Goal: Task Accomplishment & Management: Manage account settings

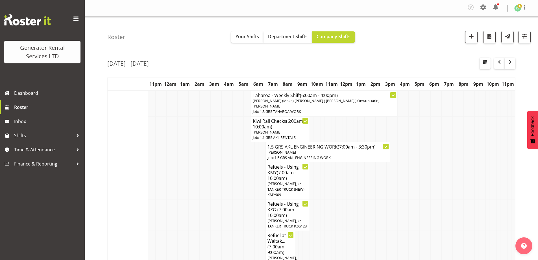
scroll to position [42, 0]
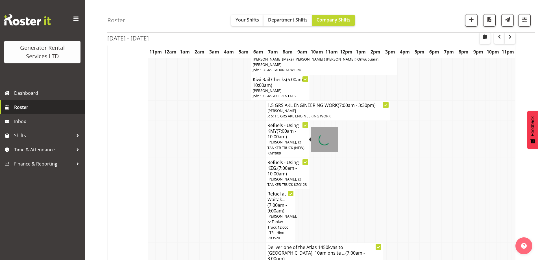
click at [36, 110] on span "Roster" at bounding box center [48, 107] width 68 height 8
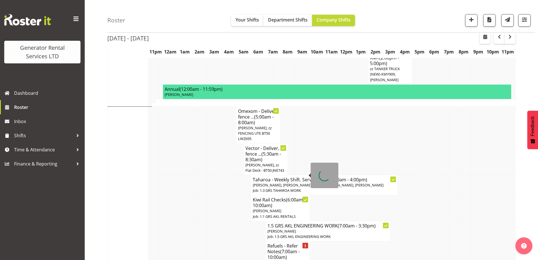
scroll to position [480, 0]
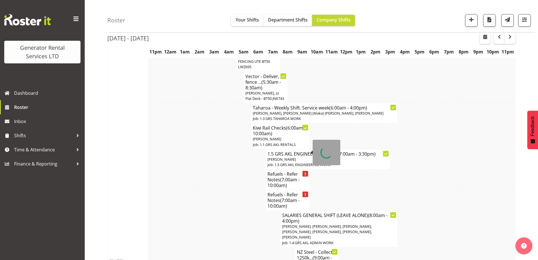
click at [282, 176] on span "(7:00am - 10:00am)" at bounding box center [283, 182] width 32 height 12
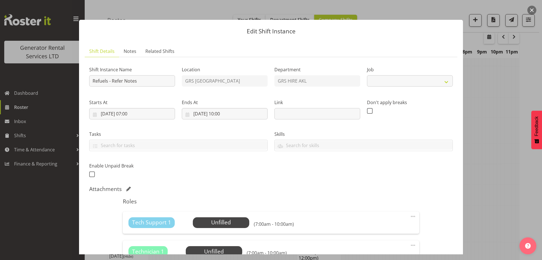
select select "9"
click at [133, 53] on span "Notes" at bounding box center [130, 51] width 13 height 7
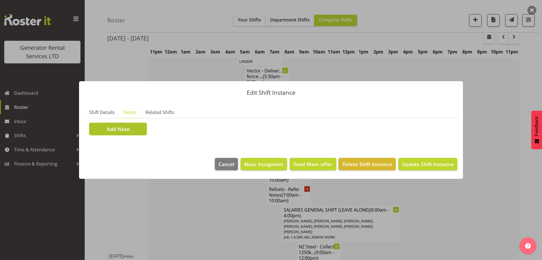
click at [136, 132] on button "Add Note" at bounding box center [118, 129] width 58 height 12
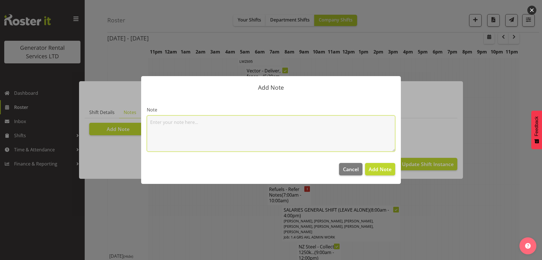
click at [175, 123] on textarea at bounding box center [271, 133] width 248 height 36
paste textarea "800KVA, 500kvas & 300kva @ [STREET_ADDRESS][PERSON_NAME][PERSON_NAME]"
click at [370, 125] on textarea "800KVA, 500kvas & 300kva @ [STREET_ADDRESS][PERSON_NAME][PERSON_NAME]" at bounding box center [271, 133] width 248 height 36
paste textarea "#115 @ [STREET_ADDRESS][PERSON_NAME] (Pilehire)"
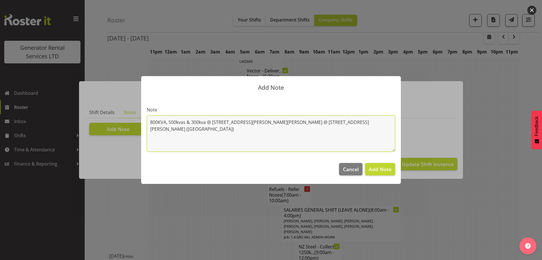
click at [151, 121] on textarea "800KVA, 500kvas & 300kva @ [STREET_ADDRESS][PERSON_NAME][PERSON_NAME] @ [STREET…" at bounding box center [271, 133] width 248 height 36
paste textarea "100kva @ Macrennie Construction Site, [STREET_ADDRESS][PERSON_NAME] (There is a…"
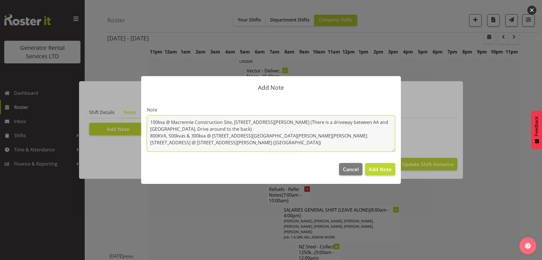
drag, startPoint x: 351, startPoint y: 138, endPoint x: 143, endPoint y: 123, distance: 207.8
click at [143, 123] on section "Note 100kva @ Macrennie Construction Site, [STREET_ADDRESS][PERSON_NAME] (There…" at bounding box center [271, 126] width 260 height 61
type textarea "100kva @ Macrennie Construction Site, [STREET_ADDRESS][PERSON_NAME] (There is a…"
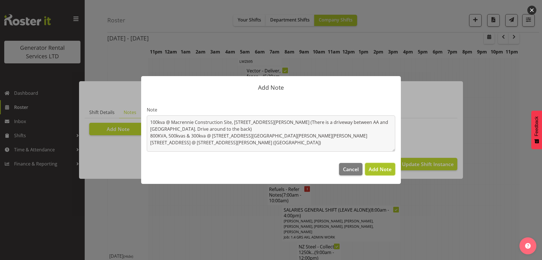
click at [382, 167] on span "Add Note" at bounding box center [380, 168] width 23 height 7
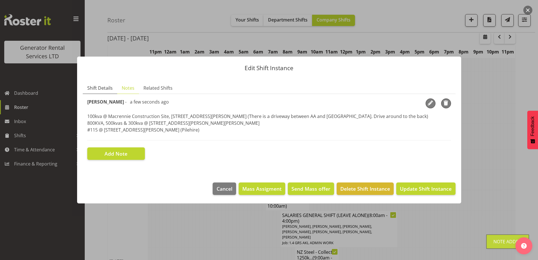
click at [112, 88] on link "Shift Details" at bounding box center [100, 88] width 34 height 12
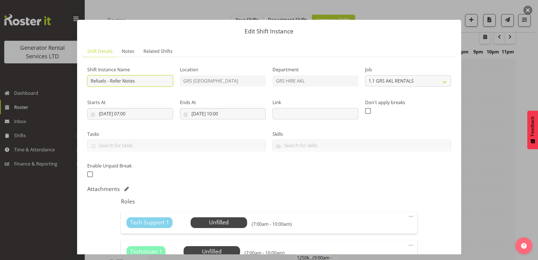
drag, startPoint x: 143, startPoint y: 79, endPoint x: 110, endPoint y: 80, distance: 33.1
click at [110, 80] on input "Refuels - Refer Notes" at bounding box center [130, 80] width 86 height 11
type input "Refuels - Using KMY"
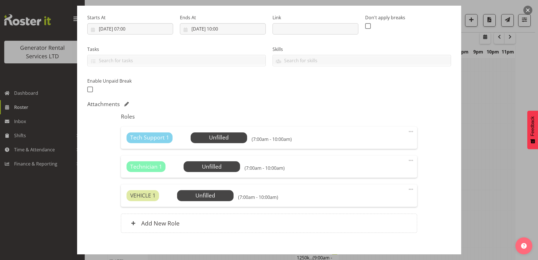
scroll to position [114, 0]
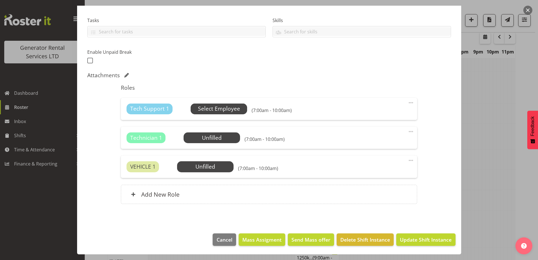
click at [234, 111] on span "Select Employee" at bounding box center [219, 108] width 42 height 8
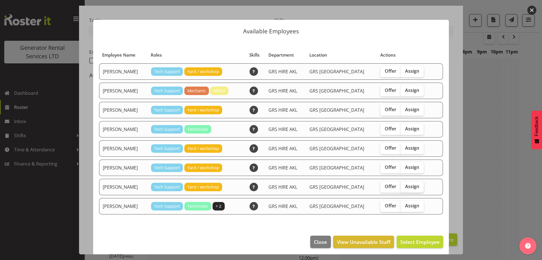
click at [405, 188] on span "Assign" at bounding box center [412, 186] width 14 height 6
click at [402, 188] on input "Assign" at bounding box center [403, 186] width 4 height 4
checkbox input "true"
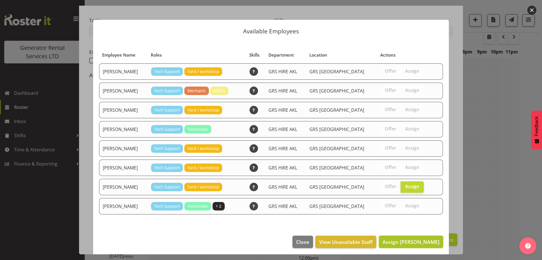
click at [418, 241] on span "Assign [PERSON_NAME]" at bounding box center [411, 241] width 57 height 7
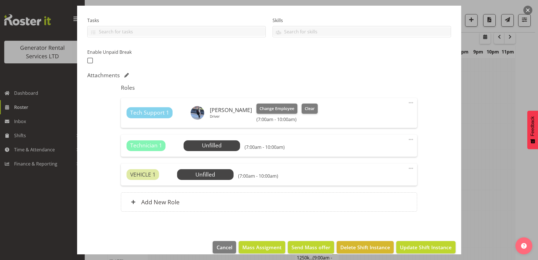
click at [409, 140] on span at bounding box center [410, 139] width 7 height 7
click at [379, 171] on link "Delete" at bounding box center [387, 173] width 54 height 10
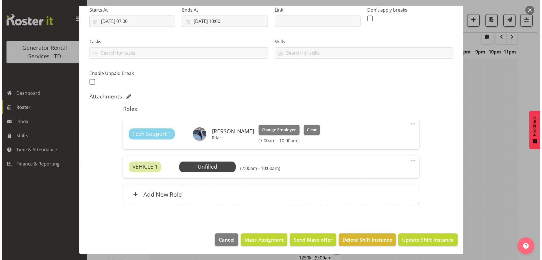
scroll to position [92, 0]
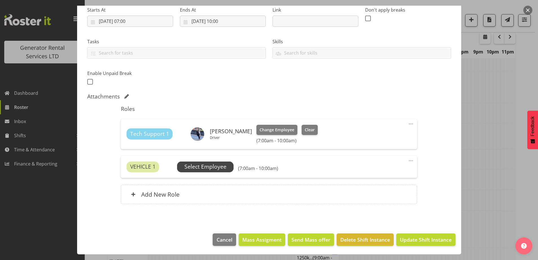
click at [230, 167] on span "Select Employee" at bounding box center [205, 166] width 56 height 11
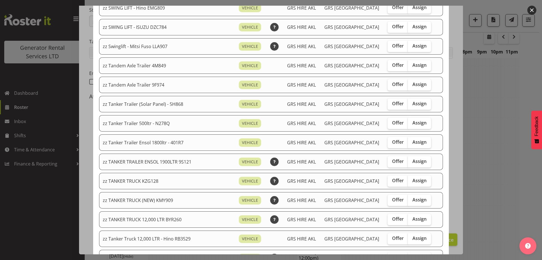
scroll to position [452, 0]
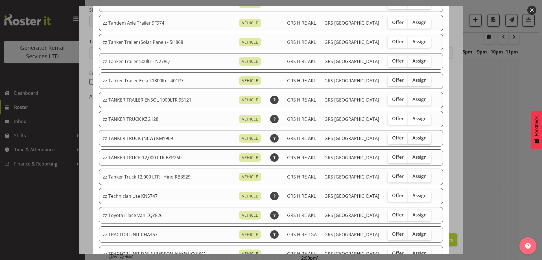
click at [408, 143] on label "Assign" at bounding box center [419, 137] width 23 height 11
click at [408, 139] on input "Assign" at bounding box center [410, 138] width 4 height 4
checkbox input "true"
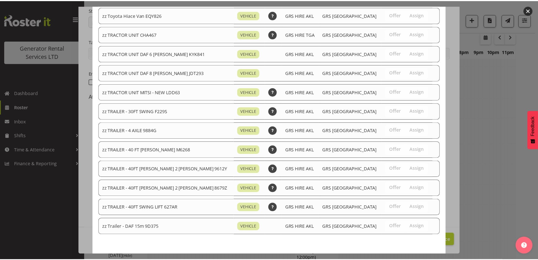
scroll to position [674, 0]
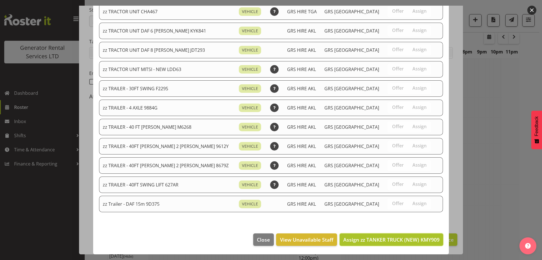
click at [413, 239] on span "Assign zz TANKER TRUCK (NEW) KMY909" at bounding box center [391, 239] width 96 height 7
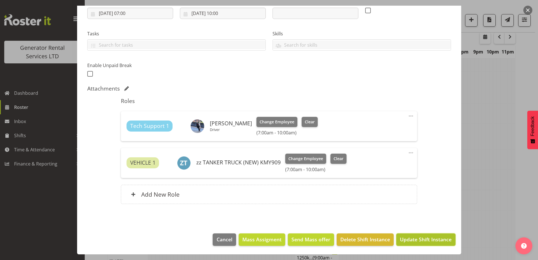
click at [414, 236] on span "Update Shift Instance" at bounding box center [426, 238] width 52 height 7
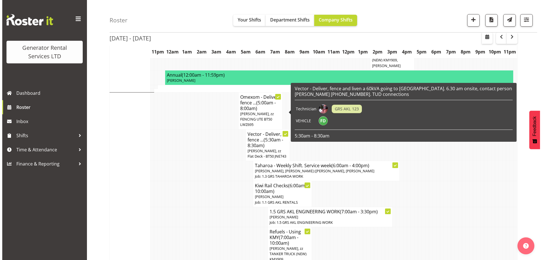
scroll to position [556, 0]
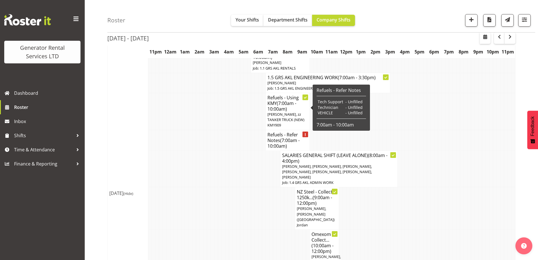
click at [279, 137] on span "(7:00am - 10:00am)" at bounding box center [283, 143] width 32 height 12
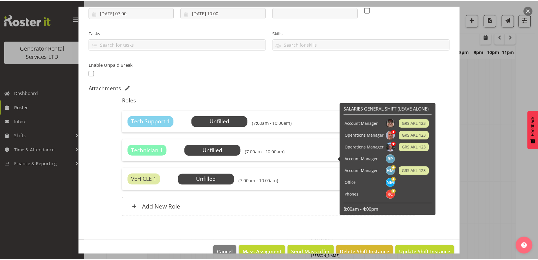
scroll to position [113, 0]
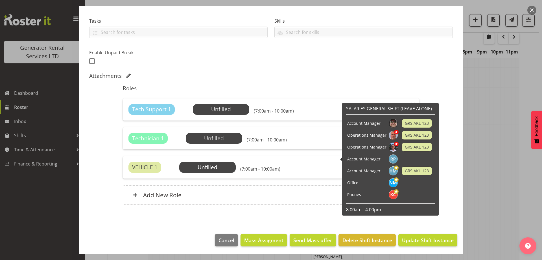
select select "9"
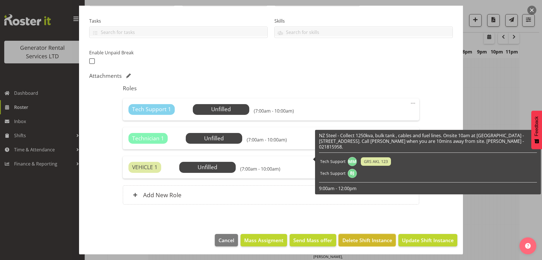
click at [350, 237] on span "Delete Shift Instance" at bounding box center [368, 239] width 50 height 7
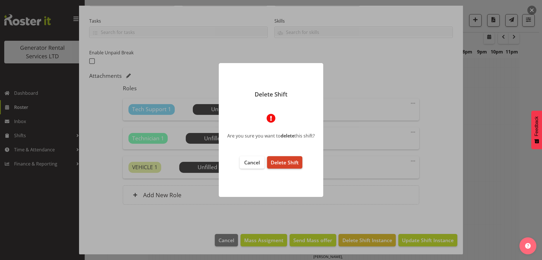
click at [276, 160] on span "Delete Shift" at bounding box center [285, 162] width 28 height 7
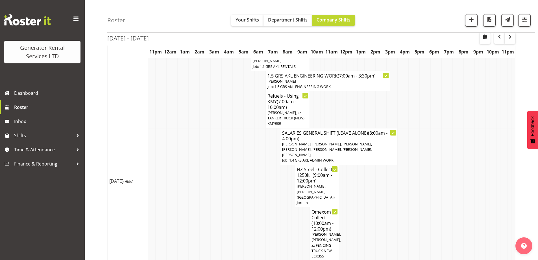
scroll to position [613, 0]
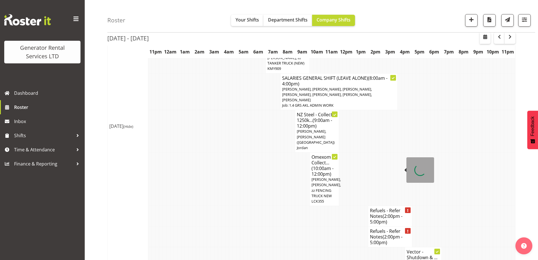
click at [375, 207] on h4 "Refuels - Refer Notes (2:00pm - 5:00pm)" at bounding box center [390, 215] width 40 height 17
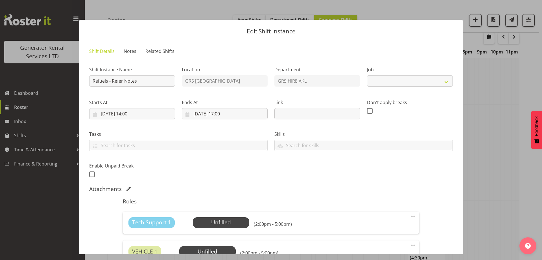
select select "9"
drag, startPoint x: 139, startPoint y: 52, endPoint x: 137, endPoint y: 57, distance: 5.7
click at [139, 52] on link "Notes" at bounding box center [130, 51] width 22 height 12
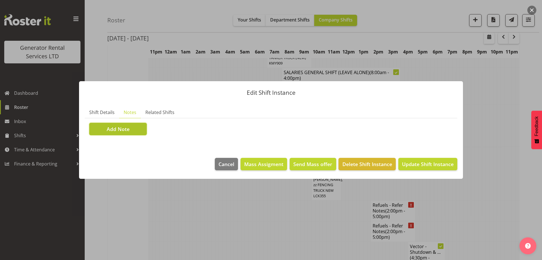
click at [125, 123] on button "Add Note" at bounding box center [118, 129] width 58 height 12
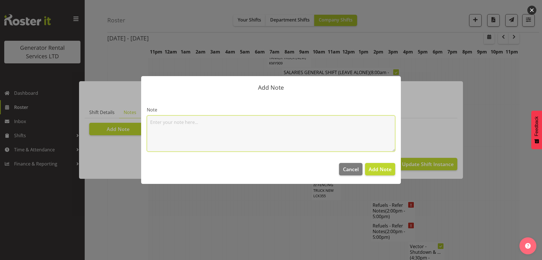
click at [150, 119] on textarea at bounding box center [271, 133] width 248 height 36
paste textarea "100kva @ Macrennie Construction Site, [STREET_ADDRESS][PERSON_NAME] (There is a…"
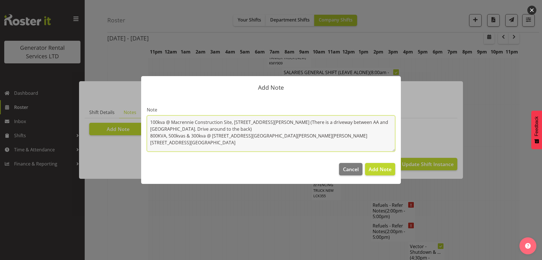
drag, startPoint x: 353, startPoint y: 136, endPoint x: 145, endPoint y: 138, distance: 208.4
click at [145, 138] on section "Note 100kva @ Macrennie Construction Site, [STREET_ADDRESS][PERSON_NAME] (There…" at bounding box center [271, 126] width 260 height 61
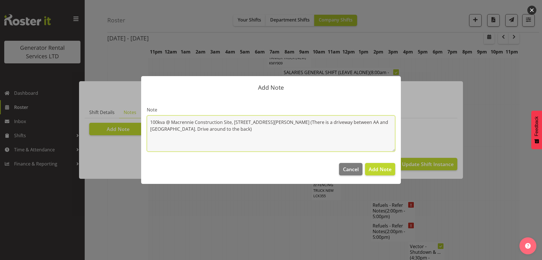
click at [151, 122] on textarea "100kva @ Macrennie Construction Site, [STREET_ADDRESS][PERSON_NAME] (There is a…" at bounding box center [271, 133] width 248 height 36
paste textarea "800KVA, 500kvas & 300kva @ [STREET_ADDRESS][PERSON_NAME][PERSON_NAME]"
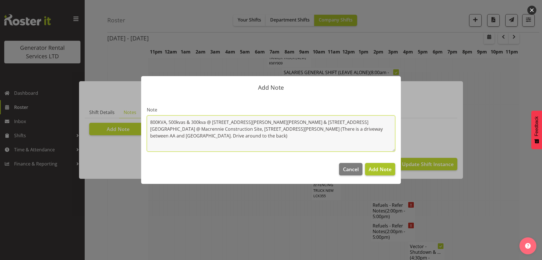
type textarea "800KVA, 500kvas & 300kva @ [STREET_ADDRESS][PERSON_NAME][PERSON_NAME] & [STREET…"
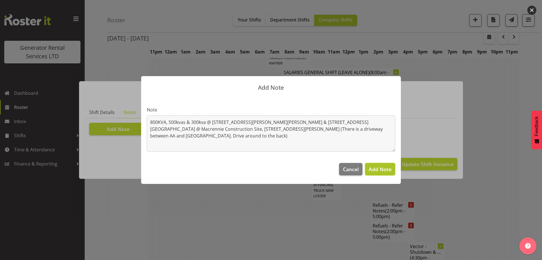
click at [381, 169] on span "Add Note" at bounding box center [380, 168] width 23 height 7
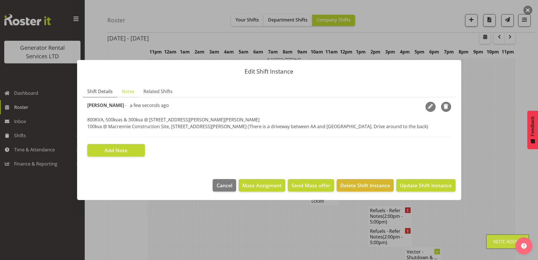
click at [110, 93] on span "Shift Details" at bounding box center [99, 91] width 25 height 7
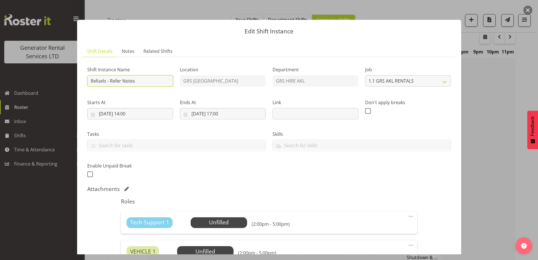
drag, startPoint x: 141, startPoint y: 82, endPoint x: 110, endPoint y: 83, distance: 30.5
click at [110, 83] on input "Refuels - Refer Notes" at bounding box center [130, 80] width 86 height 11
type input "Refuels - Using KMY"
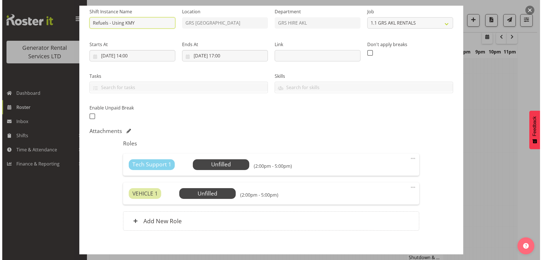
scroll to position [84, 0]
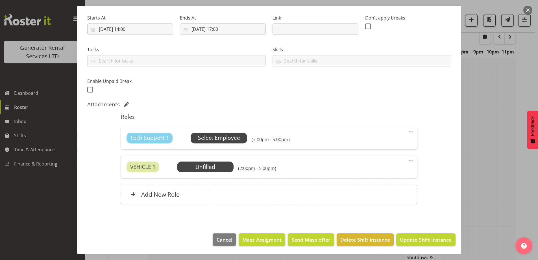
click at [204, 139] on span "Select Employee" at bounding box center [219, 138] width 42 height 8
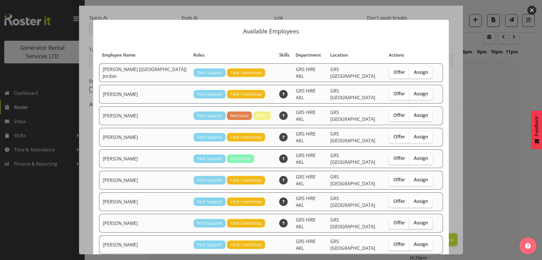
click at [414, 219] on span "Assign" at bounding box center [421, 222] width 14 height 6
click at [409, 221] on input "Assign" at bounding box center [411, 223] width 4 height 4
checkbox input "true"
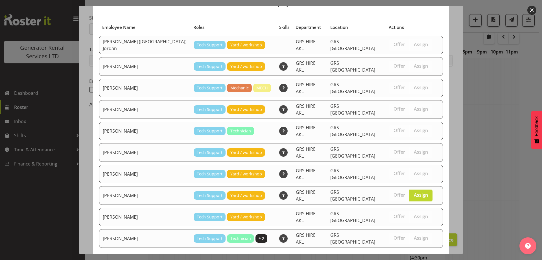
scroll to position [41, 0]
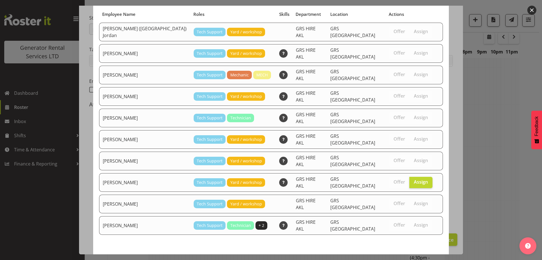
click at [407, 258] on span "Assign [PERSON_NAME]" at bounding box center [411, 261] width 57 height 7
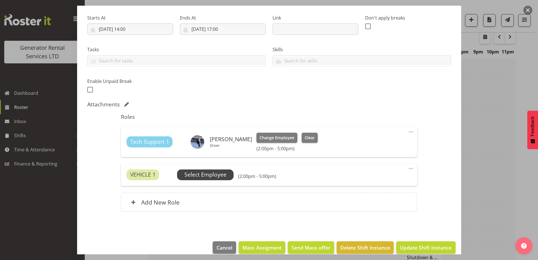
click at [222, 176] on span "Select Employee" at bounding box center [205, 174] width 42 height 8
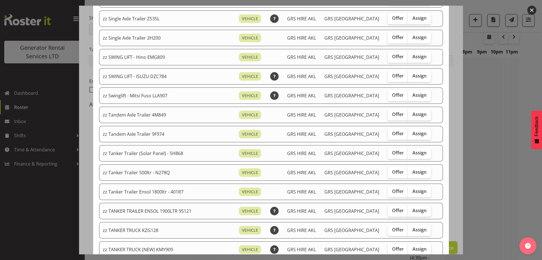
scroll to position [452, 0]
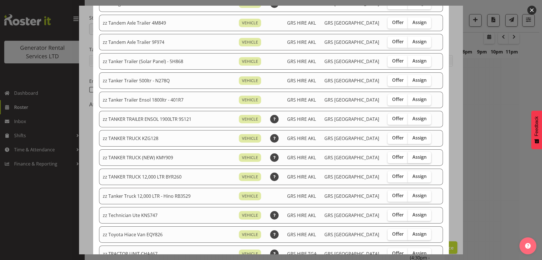
click at [408, 157] on input "Assign" at bounding box center [410, 157] width 4 height 4
checkbox input "true"
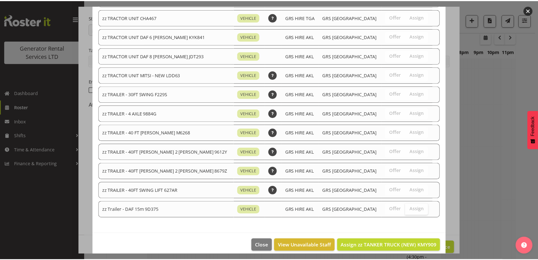
scroll to position [694, 0]
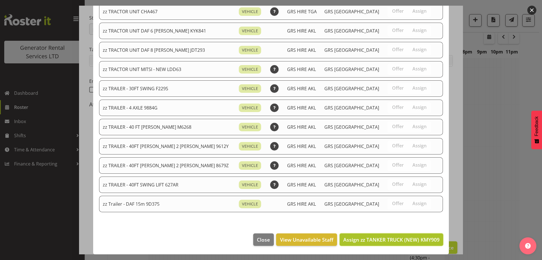
click at [398, 239] on span "Assign zz TANKER TRUCK (NEW) KMY909" at bounding box center [391, 239] width 96 height 7
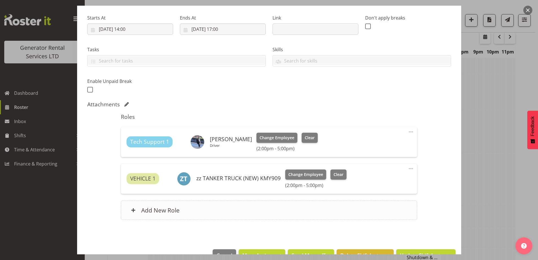
scroll to position [100, 0]
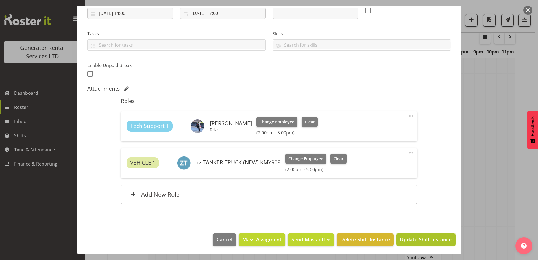
click at [416, 234] on button "Update Shift Instance" at bounding box center [425, 239] width 59 height 12
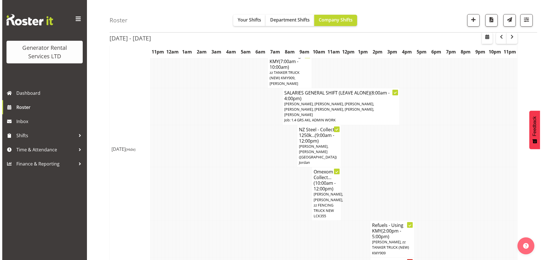
scroll to position [613, 0]
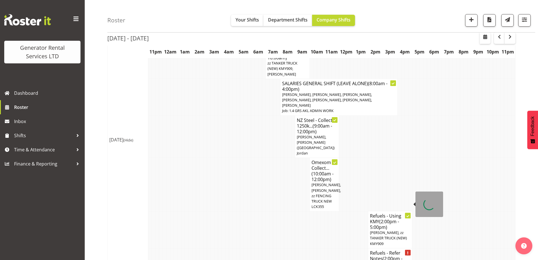
click at [374, 250] on h4 "Refuels - Refer Notes (2:00pm - 5:00pm)" at bounding box center [390, 258] width 40 height 17
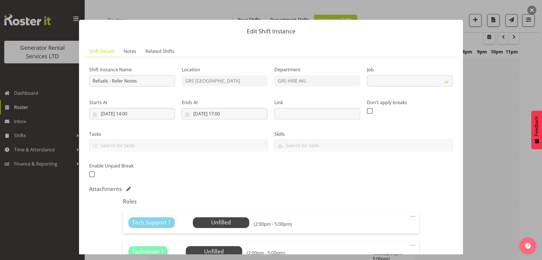
select select "9"
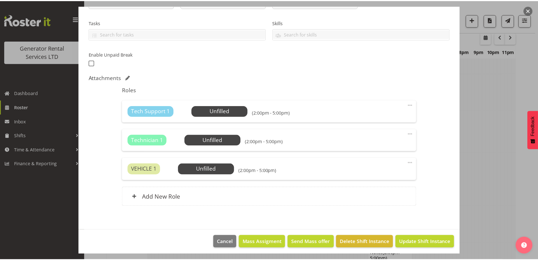
scroll to position [113, 0]
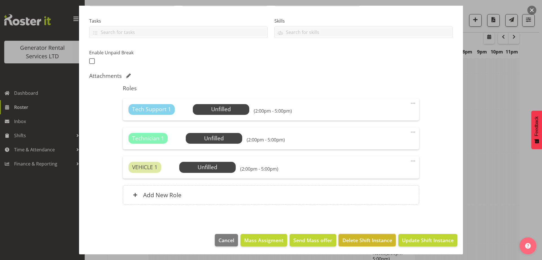
click at [380, 236] on span "Delete Shift Instance" at bounding box center [368, 239] width 50 height 7
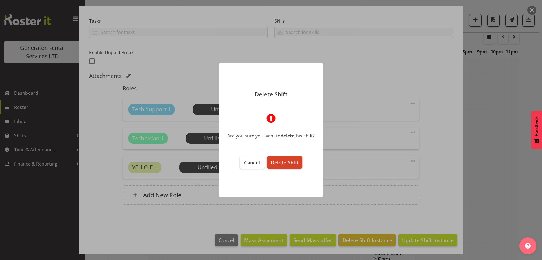
click at [298, 158] on button "Delete Shift" at bounding box center [284, 162] width 35 height 12
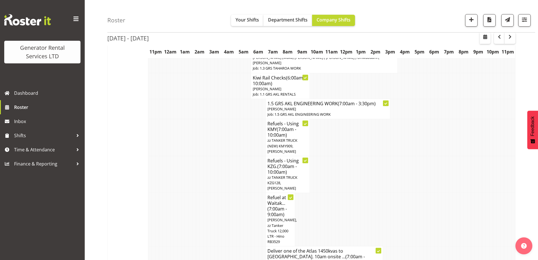
scroll to position [0, 0]
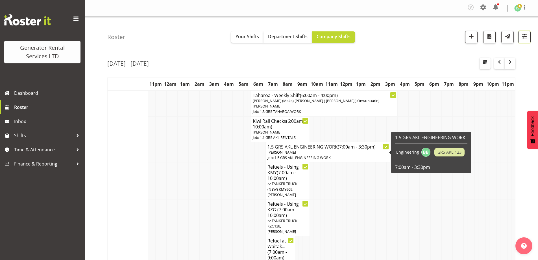
click at [526, 39] on span "button" at bounding box center [524, 35] width 7 height 7
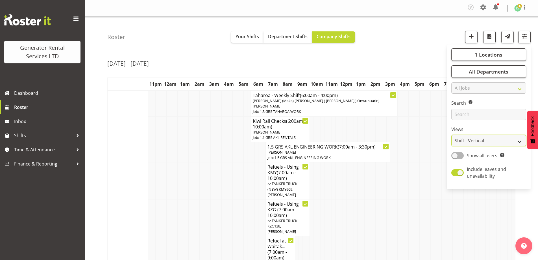
click at [479, 137] on select "Staff Role Shift - Horizontal Shift - Vertical Staff - Location" at bounding box center [488, 140] width 75 height 11
select select "role"
click at [452, 135] on select "Staff Role Shift - Horizontal Shift - Vertical Staff - Location" at bounding box center [488, 140] width 75 height 11
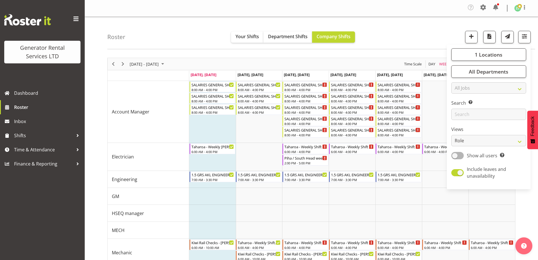
click at [402, 38] on div "Roster Your Shifts Department Shifts Company Shifts 1 Locations Clear GRS [GEOG…" at bounding box center [321, 33] width 428 height 32
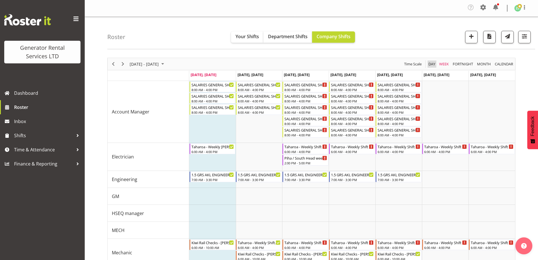
click at [435, 65] on span "Day" at bounding box center [432, 63] width 8 height 7
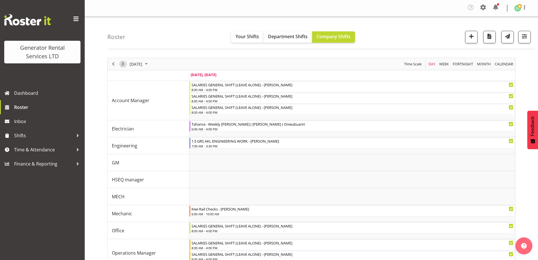
click at [125, 64] on span "Next" at bounding box center [122, 63] width 7 height 7
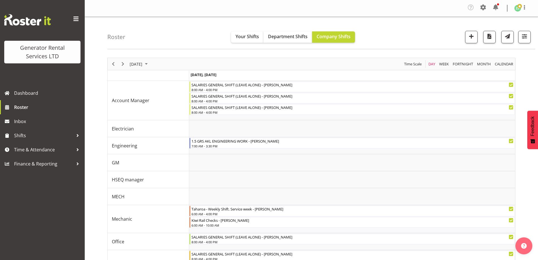
click at [483, 38] on div "1 Locations Clear GRS [GEOGRAPHIC_DATA] GRS Hastings [GEOGRAPHIC_DATA] GRS [GEO…" at bounding box center [496, 37] width 70 height 12
click at [489, 38] on span "button" at bounding box center [489, 35] width 7 height 7
click at [42, 109] on span "Roster" at bounding box center [48, 107] width 68 height 8
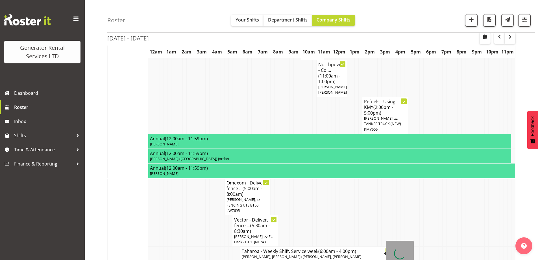
scroll to position [424, 0]
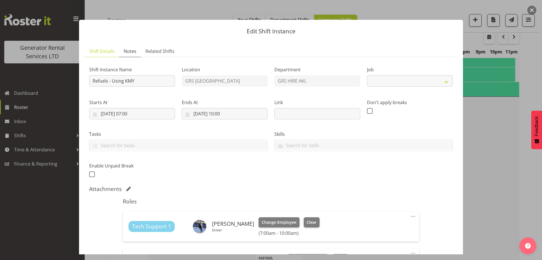
select select
click at [129, 53] on span "Notes" at bounding box center [130, 51] width 13 height 7
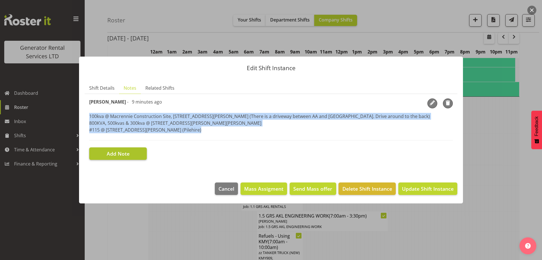
drag, startPoint x: 88, startPoint y: 116, endPoint x: 91, endPoint y: 148, distance: 32.0
click at [91, 148] on section "Shift Instance Name Refuels - Using KMY Location GRS Auckland Department GRS HI…" at bounding box center [271, 129] width 373 height 70
copy div "100kva @ Macrennie Construction Site, 6 Carr Rd Mt Roskill (There is a driveway…"
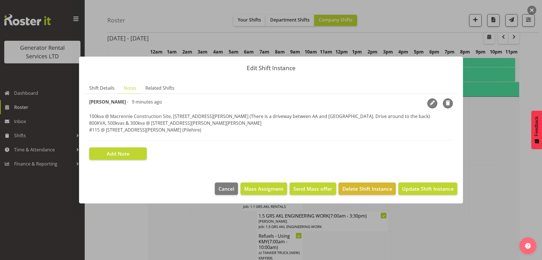
click at [230, 247] on div at bounding box center [271, 130] width 542 height 260
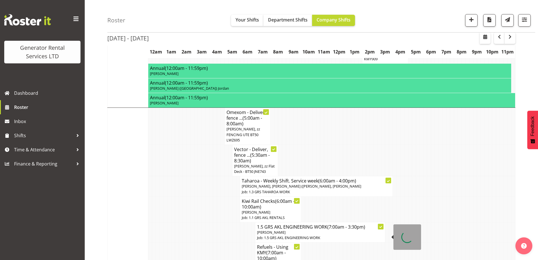
scroll to position [593, 0]
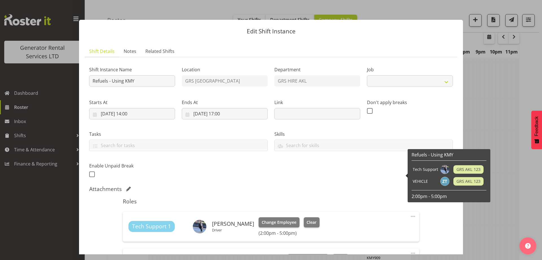
select select "9"
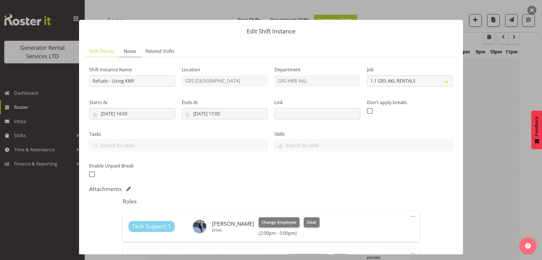
click at [130, 54] on span "Notes" at bounding box center [130, 51] width 13 height 7
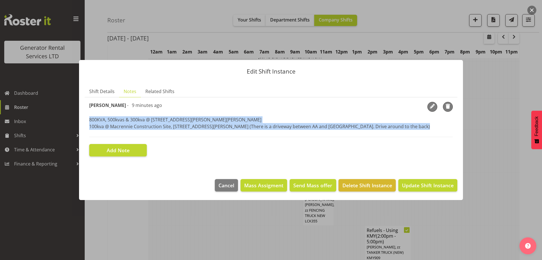
drag, startPoint x: 88, startPoint y: 119, endPoint x: 85, endPoint y: 136, distance: 17.2
click at [85, 136] on section "Shift Instance Name Refuels - Using KMY Location GRS Auckland Department GRS HI…" at bounding box center [271, 129] width 373 height 64
copy p "800KVA, 500kvas & 300kva @ 651 Massey road, 37 Plumley Cres & 46 Cyclamen road,…"
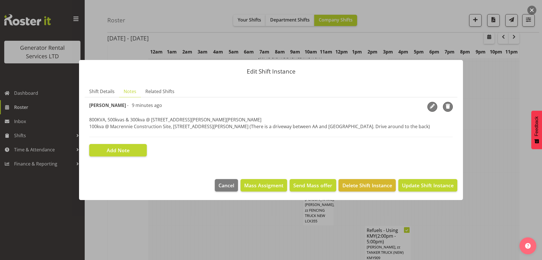
drag, startPoint x: 158, startPoint y: 258, endPoint x: 158, endPoint y: 252, distance: 5.7
click at [158, 256] on div at bounding box center [271, 130] width 542 height 260
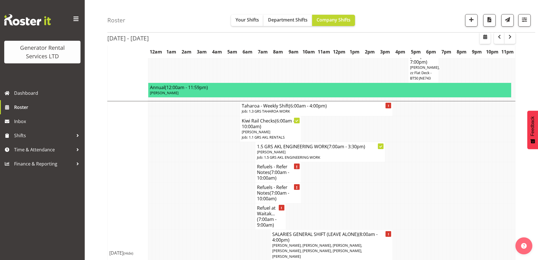
scroll to position [734, 0]
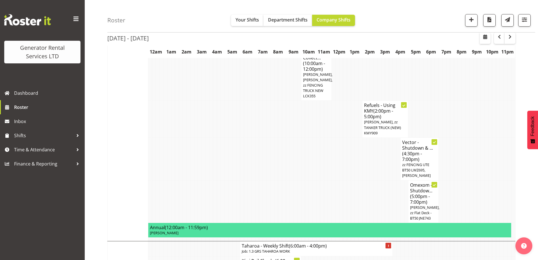
click at [197, 180] on td at bounding box center [196, 201] width 4 height 43
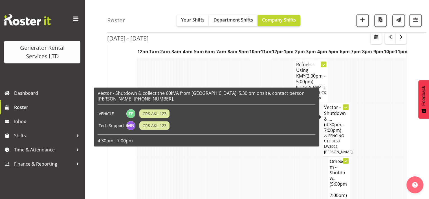
scroll to position [994, 0]
